Goal: Find specific page/section: Find specific page/section

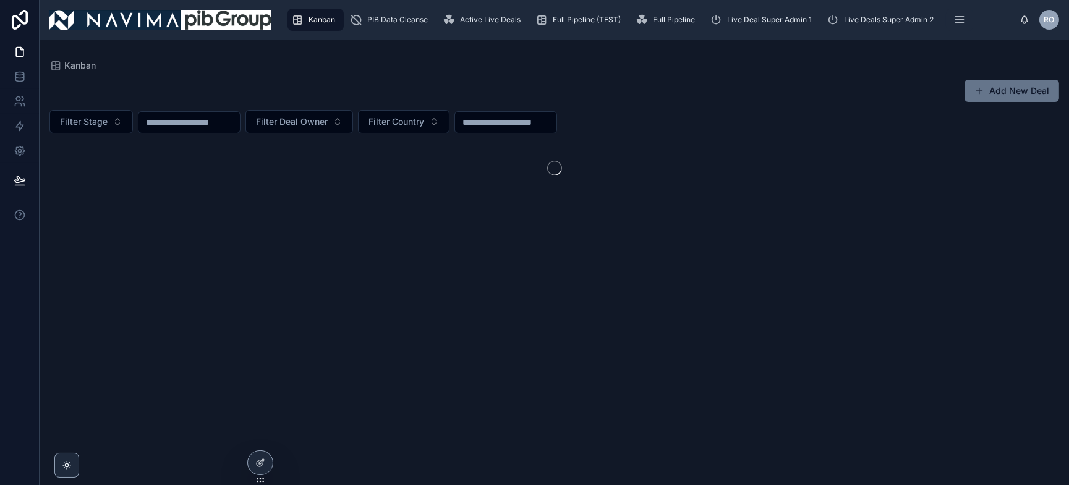
click at [198, 122] on input "text" at bounding box center [188, 122] width 101 height 17
click at [198, 124] on input "text" at bounding box center [188, 122] width 101 height 17
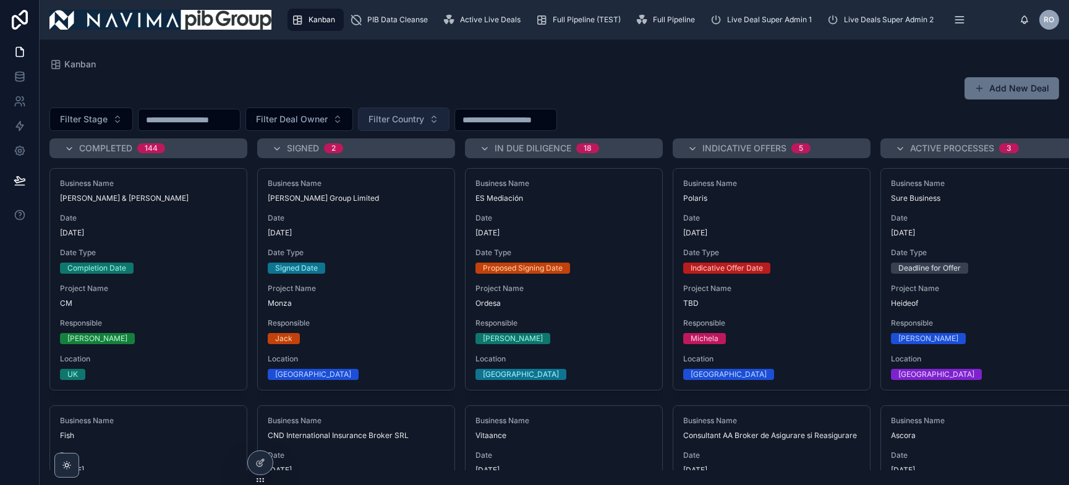
click at [436, 119] on button "Filter Country" at bounding box center [403, 119] width 91 height 23
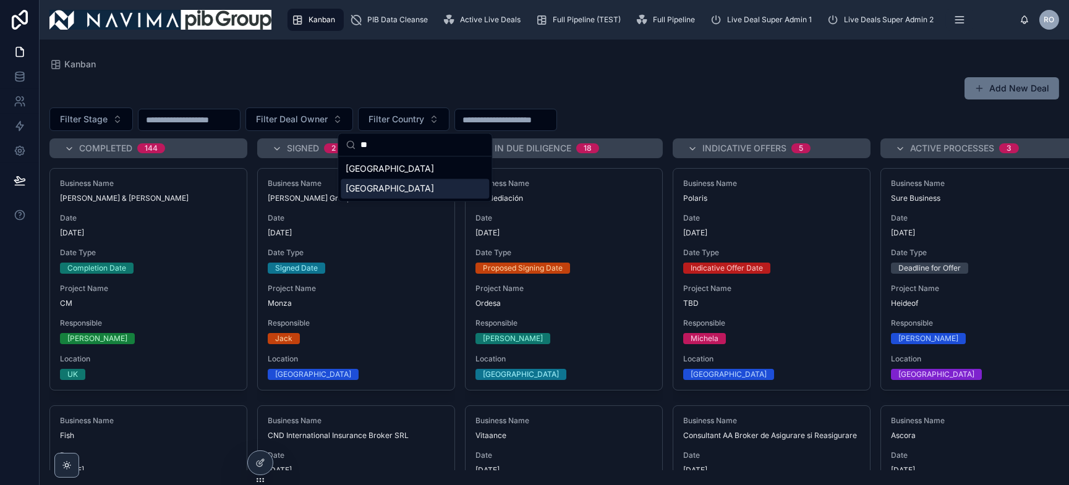
type input "**"
click at [378, 187] on div "[GEOGRAPHIC_DATA]" at bounding box center [415, 189] width 148 height 20
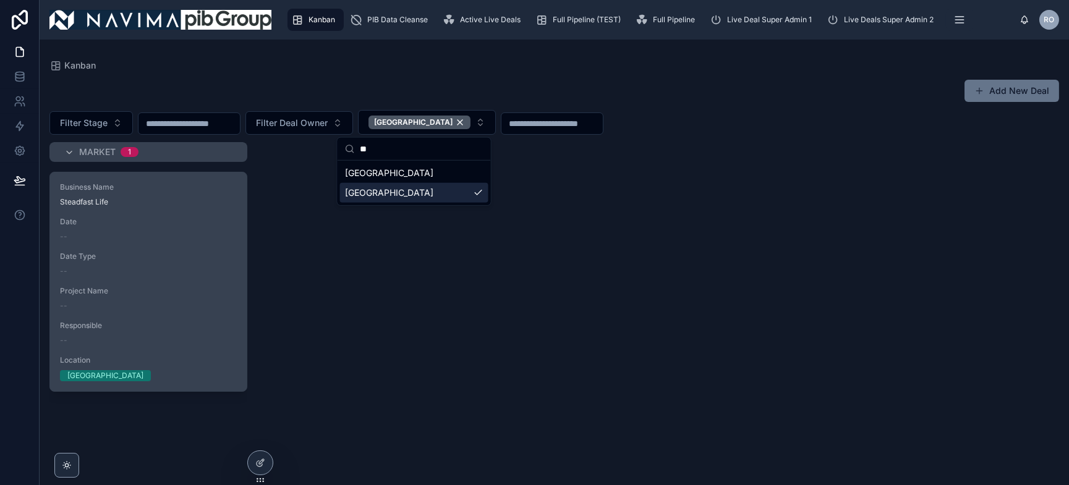
click at [176, 239] on div "--" at bounding box center [148, 237] width 177 height 10
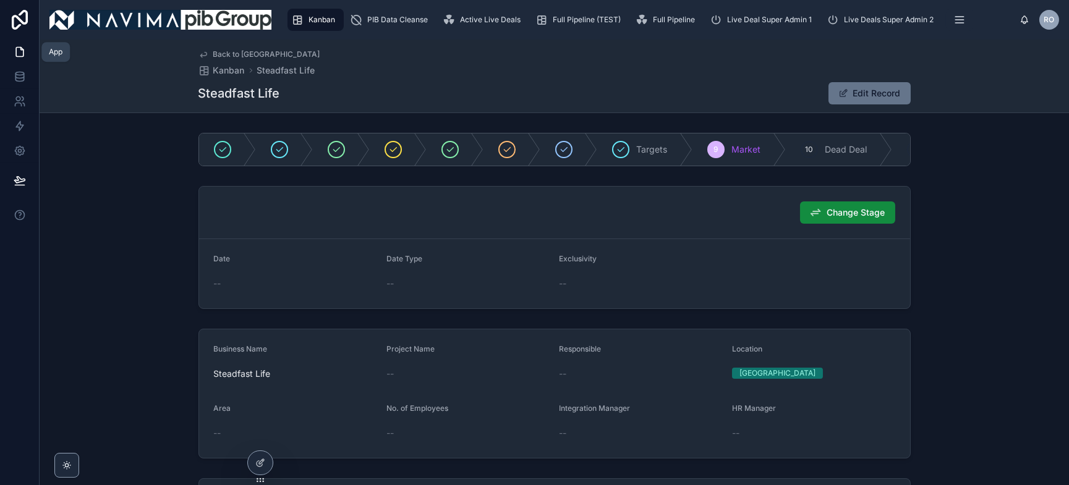
click at [18, 50] on icon at bounding box center [20, 52] width 12 height 12
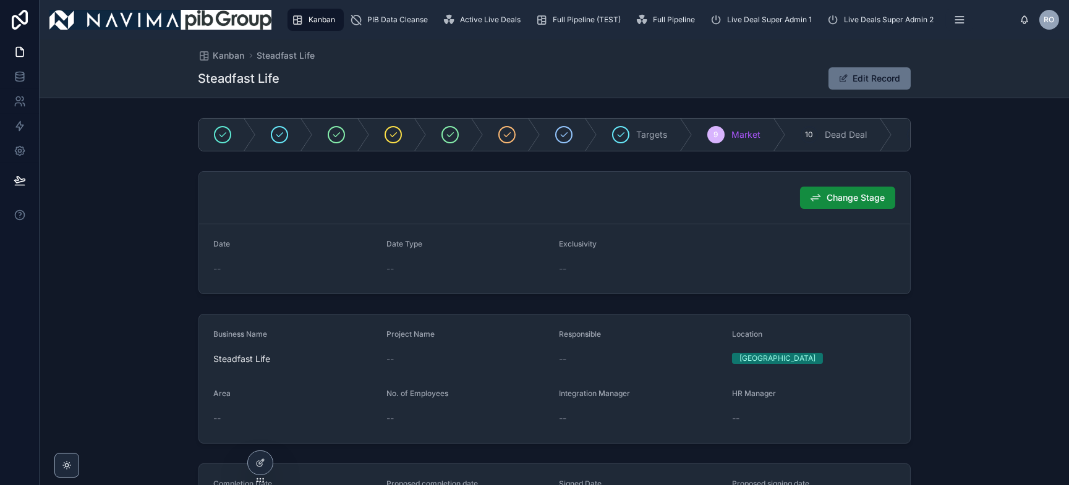
click at [306, 19] on div "Kanban" at bounding box center [315, 20] width 49 height 20
click at [384, 18] on span "PIB Data Cleanse" at bounding box center [397, 20] width 61 height 10
click at [306, 17] on div "Kanban" at bounding box center [315, 20] width 49 height 20
click at [14, 48] on icon at bounding box center [20, 52] width 12 height 12
click at [328, 20] on span "Kanban" at bounding box center [321, 20] width 27 height 10
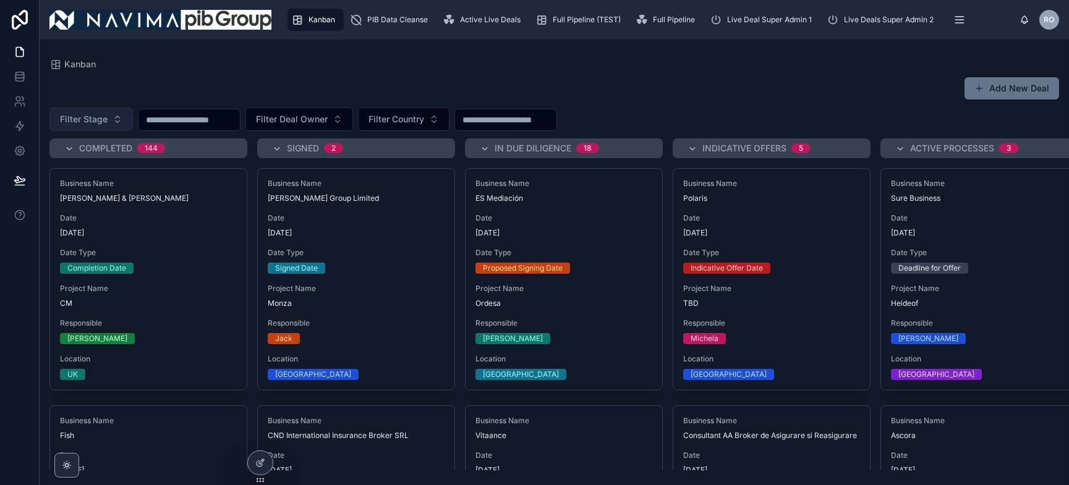
click at [112, 121] on button "Filter Stage" at bounding box center [90, 119] width 83 height 23
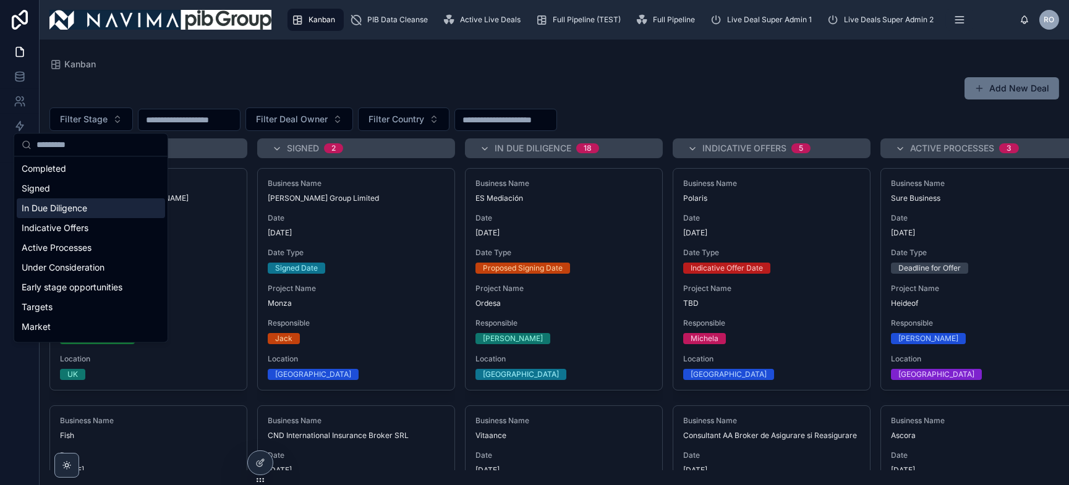
click at [79, 210] on div "In Due Diligence" at bounding box center [91, 208] width 148 height 20
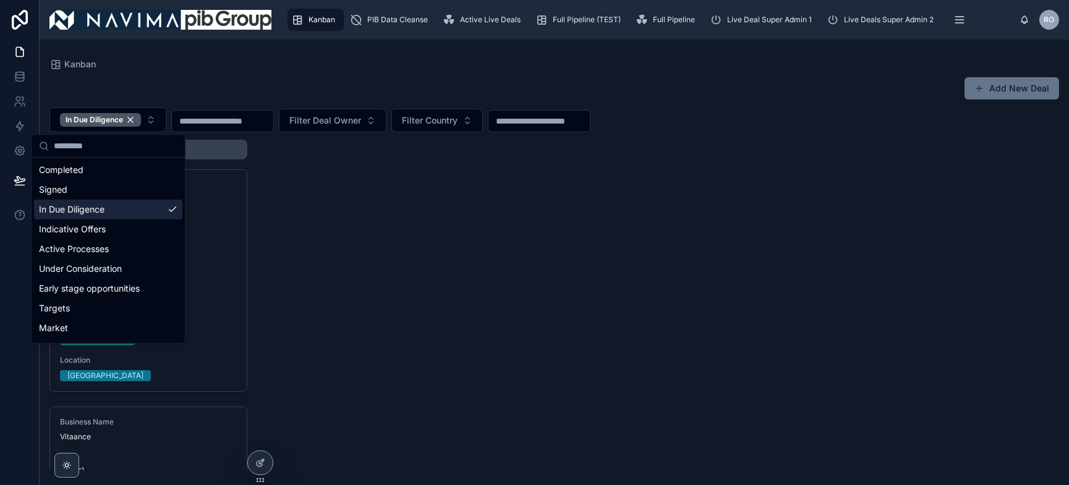
click at [718, 177] on div "In Due Diligence 18 Business Name ES Mediación Date [DATE] Date Type Proposed S…" at bounding box center [554, 305] width 1029 height 331
